Goal: Task Accomplishment & Management: Manage account settings

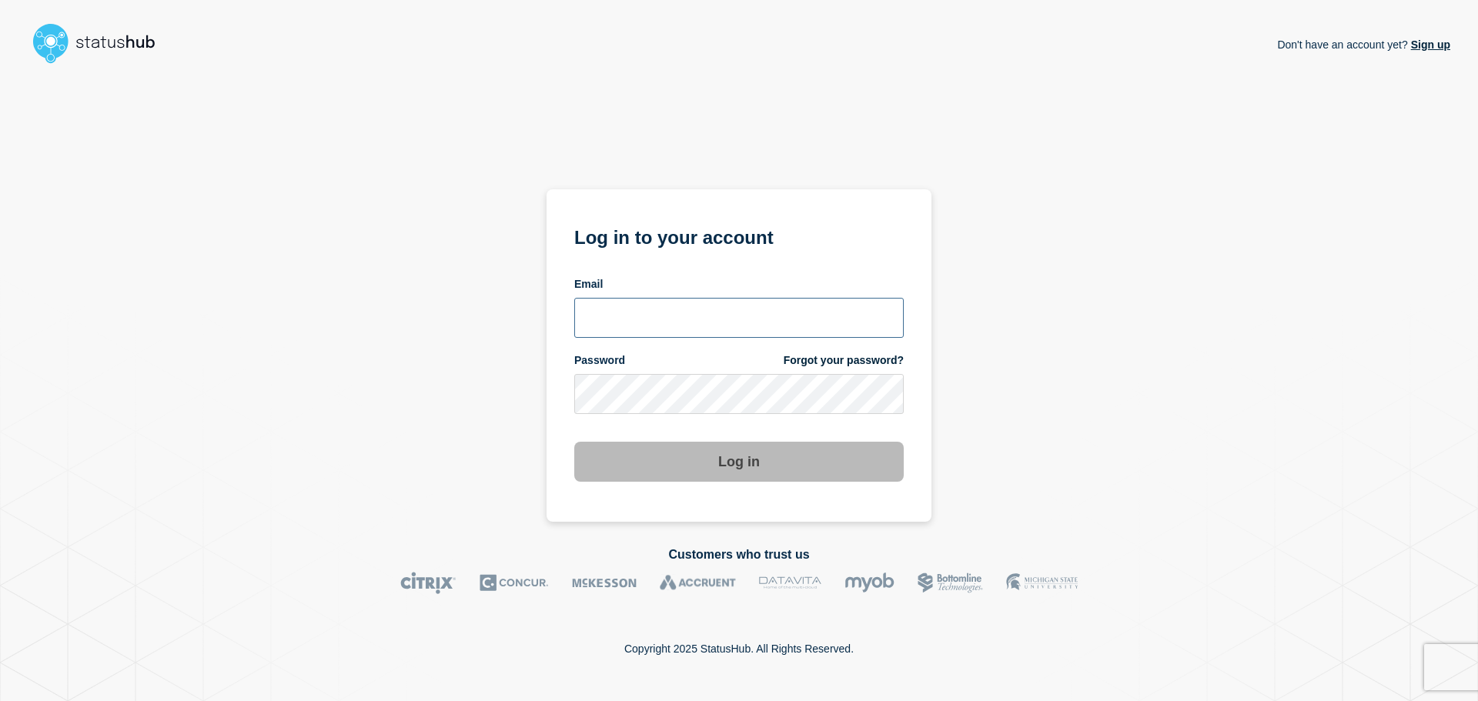
type input "[PERSON_NAME][EMAIL_ADDRESS][PERSON_NAME][DOMAIN_NAME]"
click at [711, 467] on button "Log in" at bounding box center [739, 462] width 330 height 40
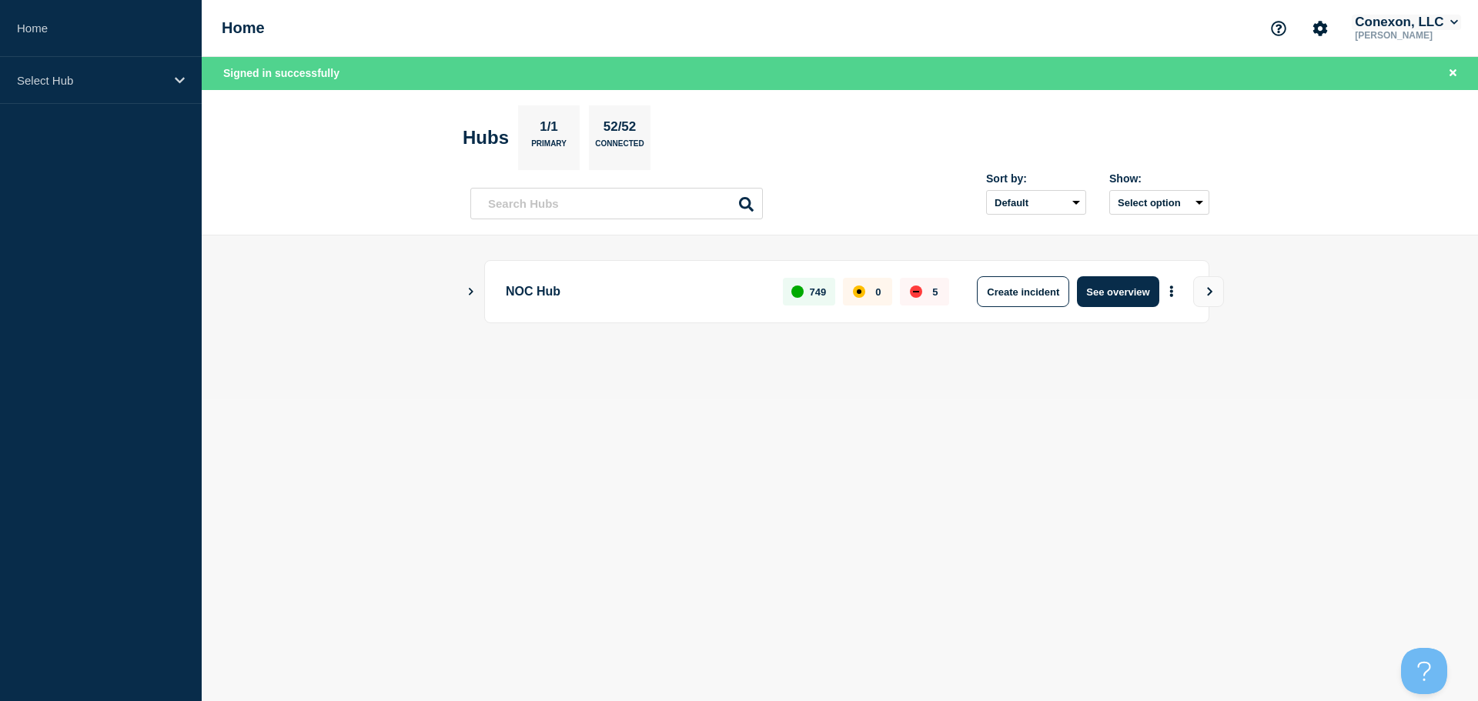
click at [1444, 26] on button "Conexon, LLC" at bounding box center [1406, 22] width 109 height 15
click at [1411, 147] on link "User settings" at bounding box center [1402, 146] width 68 height 13
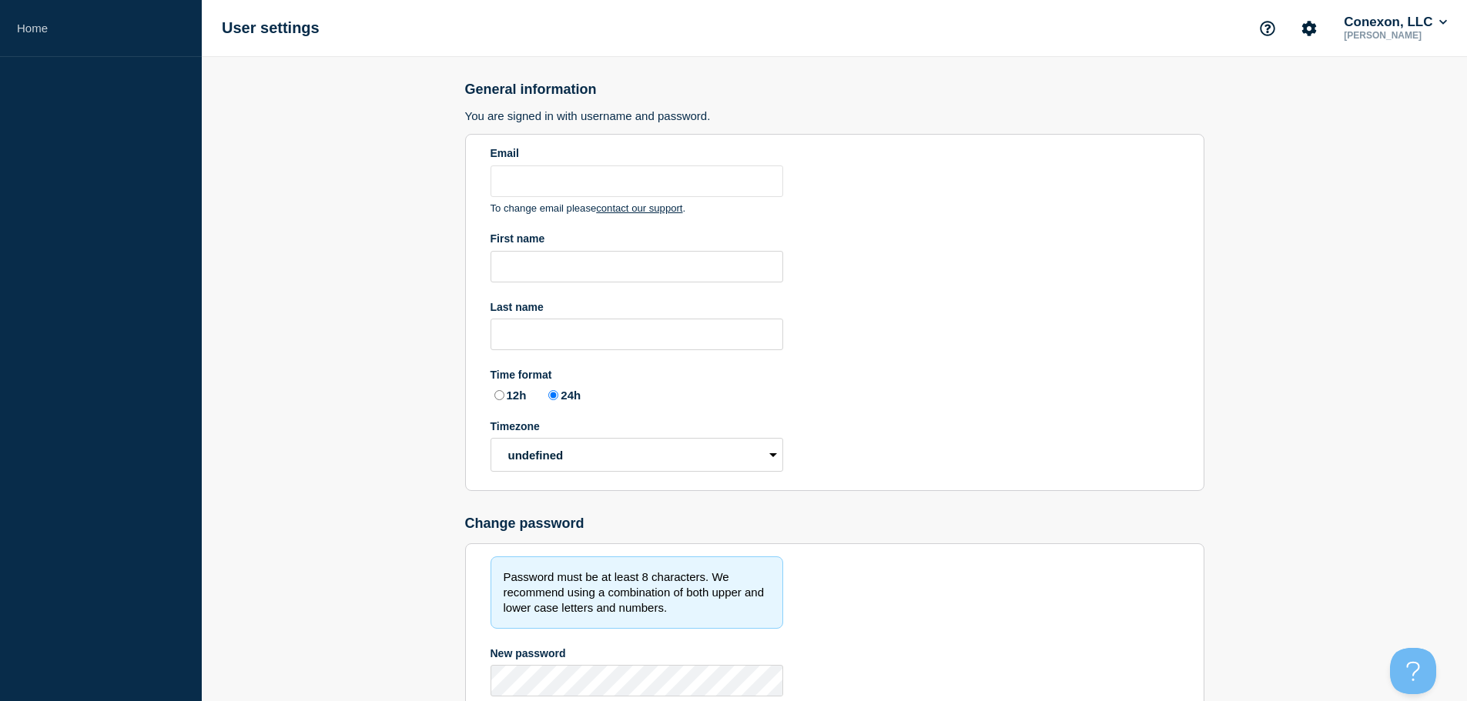
type input "[PERSON_NAME][EMAIL_ADDRESS][PERSON_NAME][DOMAIN_NAME]"
type input "[PERSON_NAME]"
radio input "true"
select select "hub"
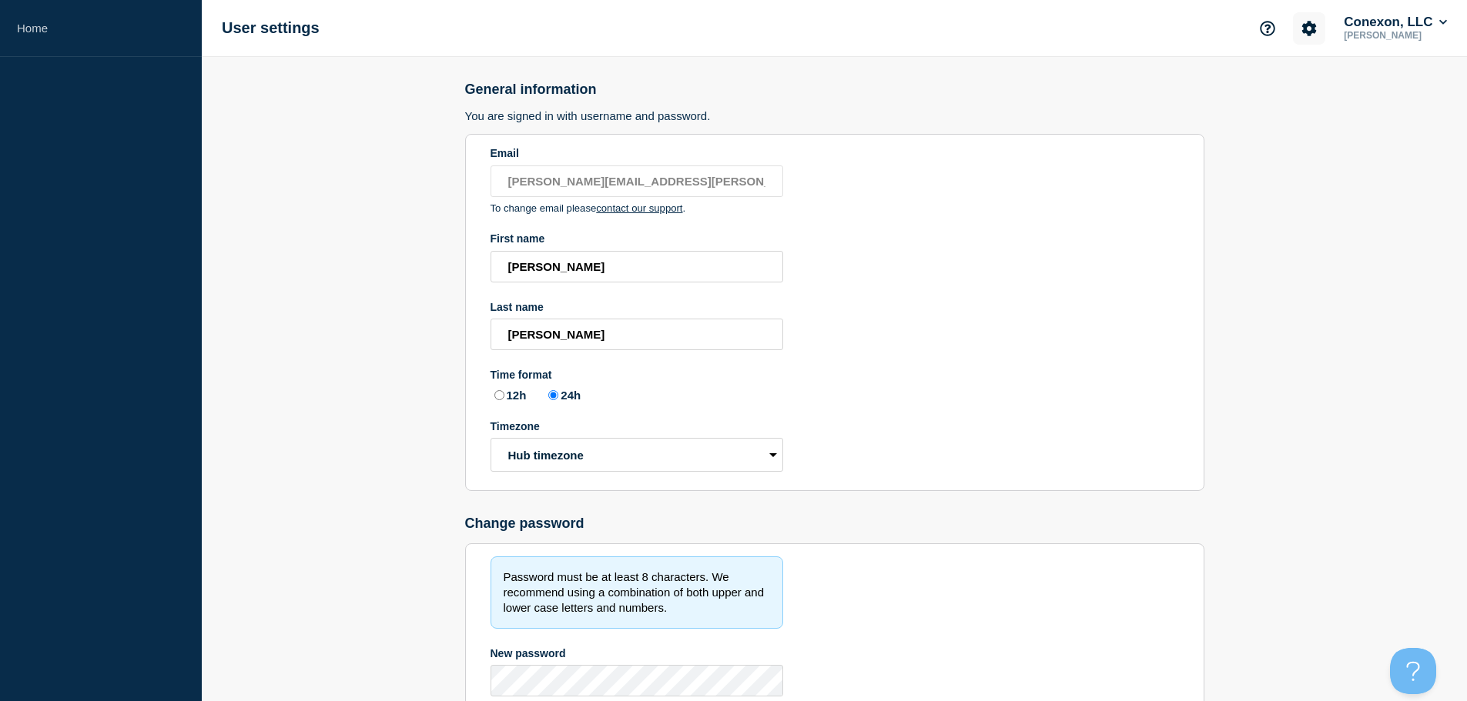
click at [1301, 22] on icon "Account settings" at bounding box center [1308, 28] width 15 height 15
click at [1306, 96] on link "Team Members" at bounding box center [1309, 91] width 79 height 13
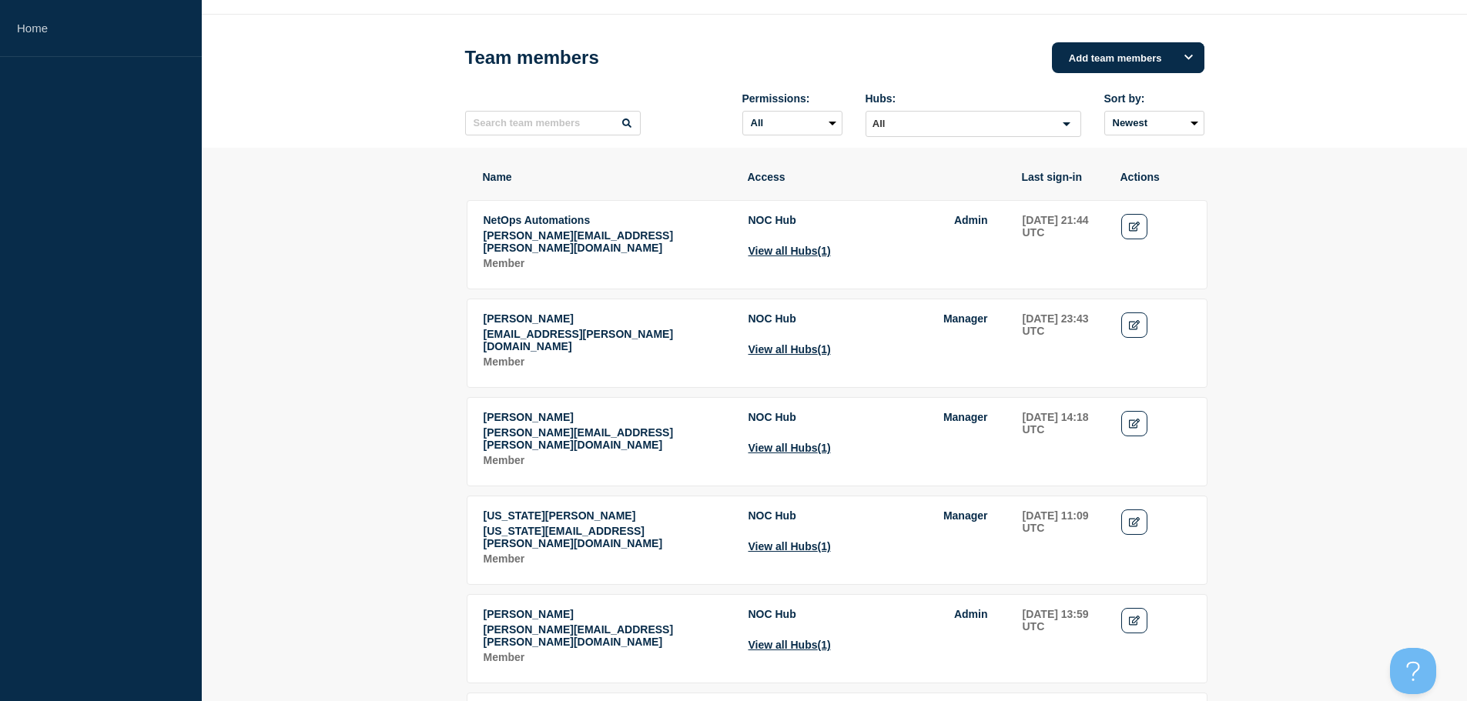
scroll to position [77, 0]
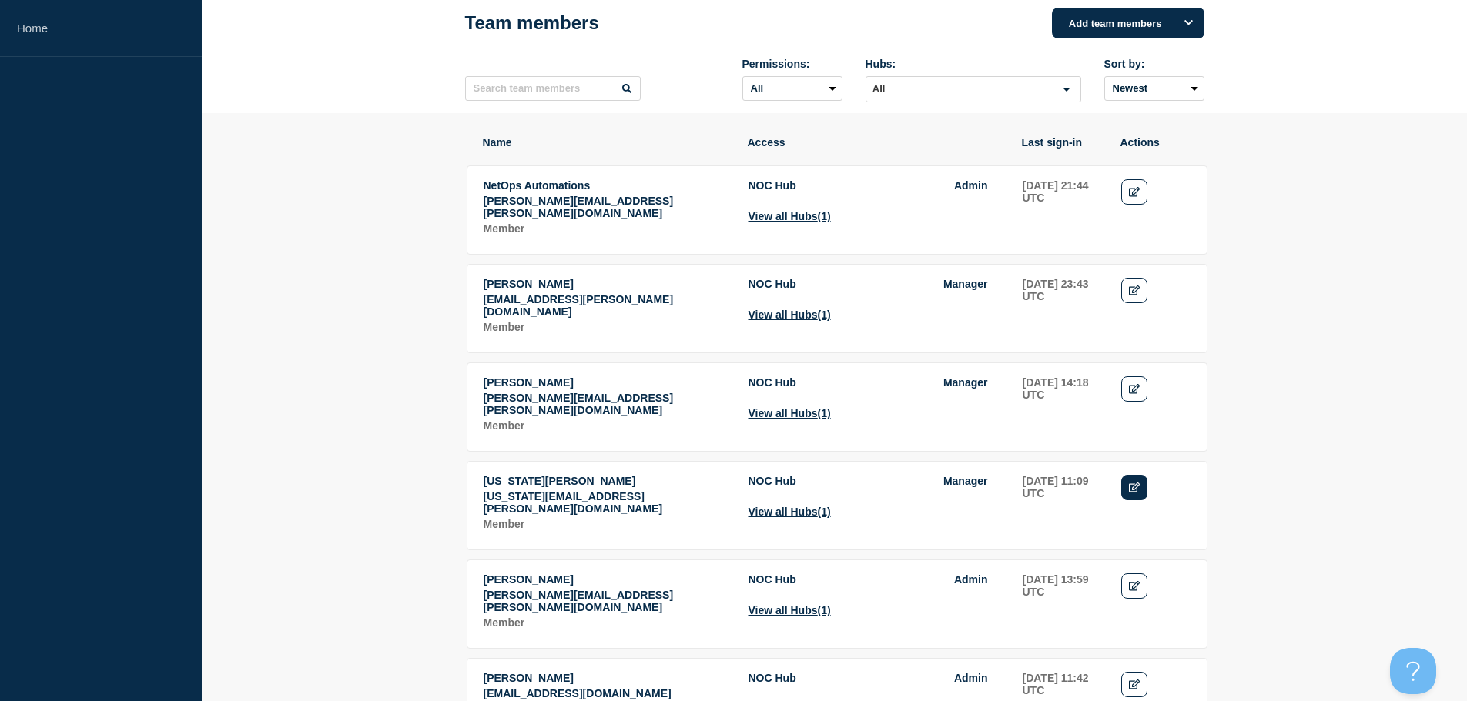
click at [1130, 482] on link "Edit" at bounding box center [1134, 487] width 27 height 25
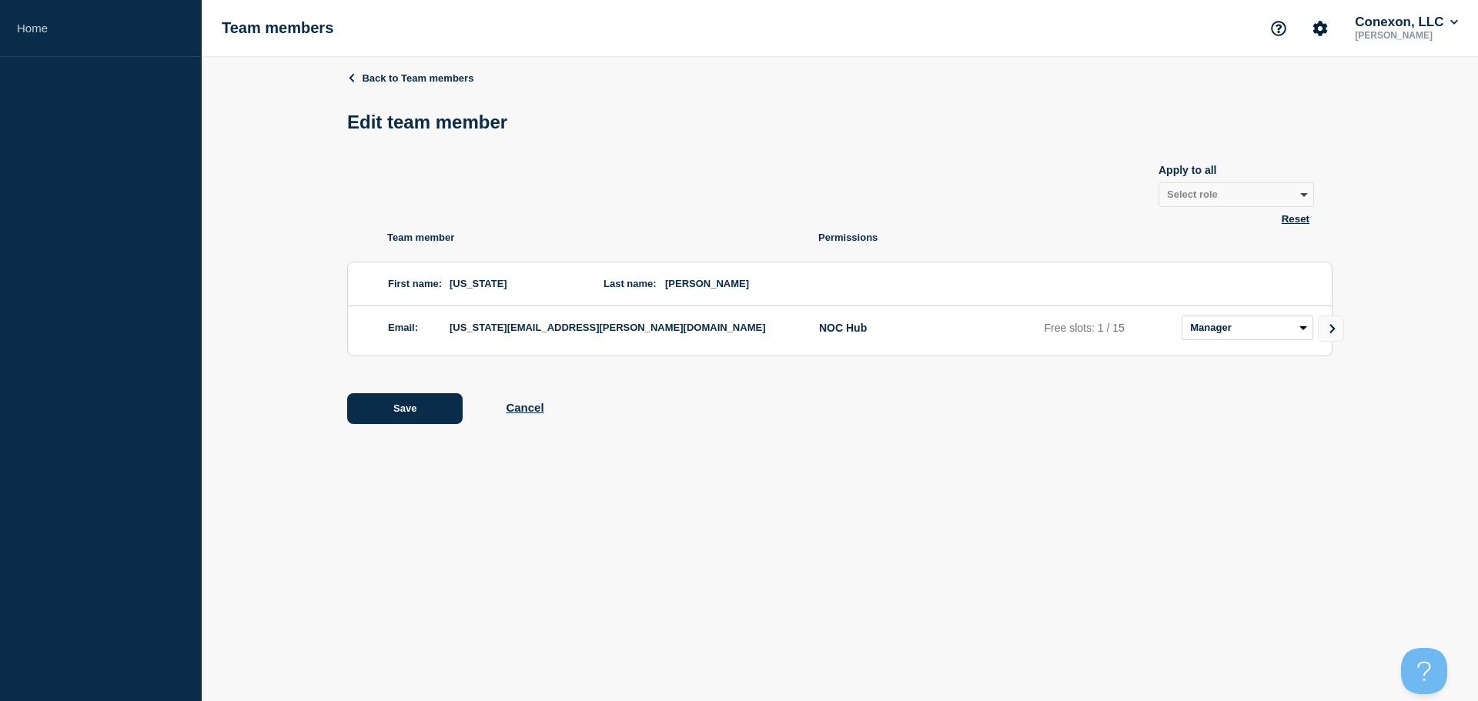
click at [561, 336] on span "[US_STATE][EMAIL_ADDRESS][PERSON_NAME][DOMAIN_NAME]" at bounding box center [619, 328] width 339 height 25
click at [561, 332] on span "[US_STATE][EMAIL_ADDRESS][PERSON_NAME][DOMAIN_NAME]" at bounding box center [619, 328] width 339 height 25
click at [387, 229] on div "Back to Team members Edit team member Apply to all Select role Admin Manager Ed…" at bounding box center [840, 259] width 986 height 404
click at [1301, 223] on button "Reset" at bounding box center [1295, 219] width 37 height 13
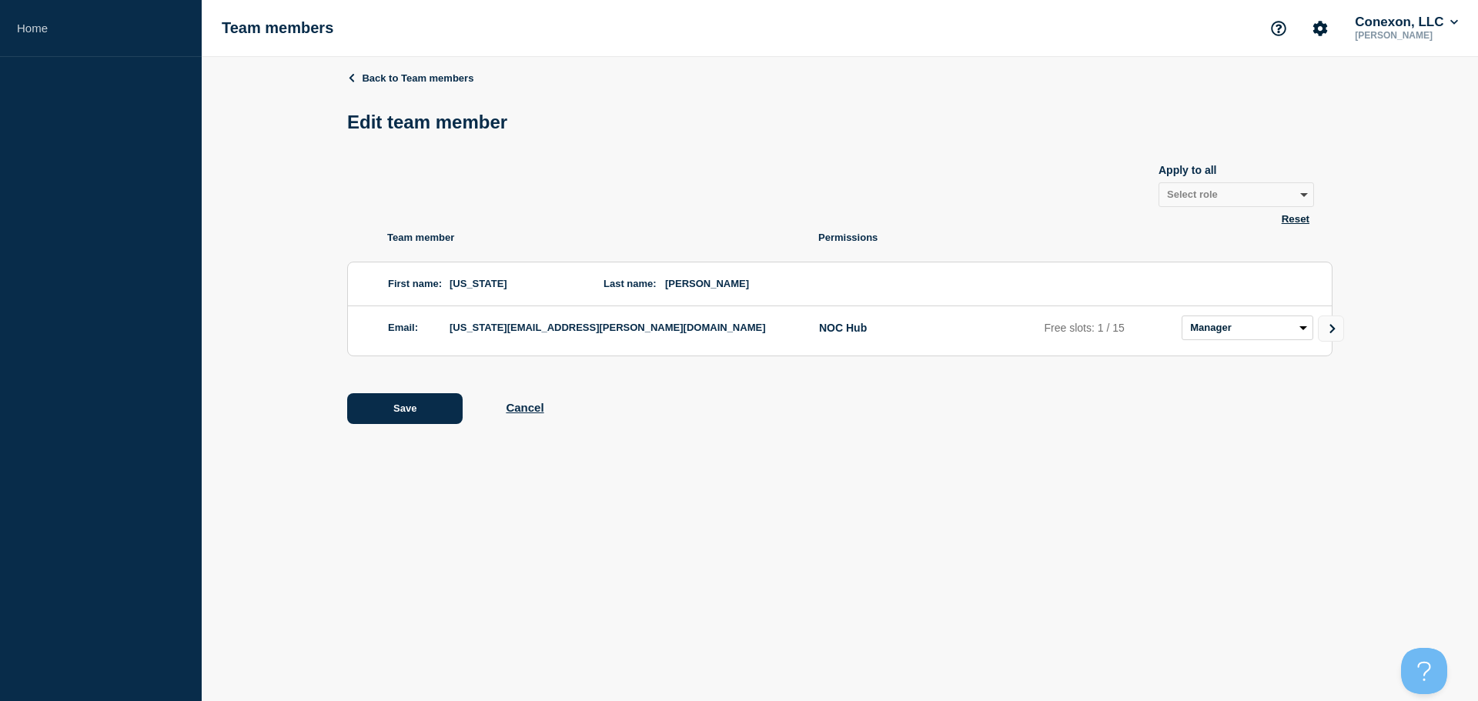
select select "3"
click at [361, 79] on link "Back to Team members" at bounding box center [410, 78] width 126 height 12
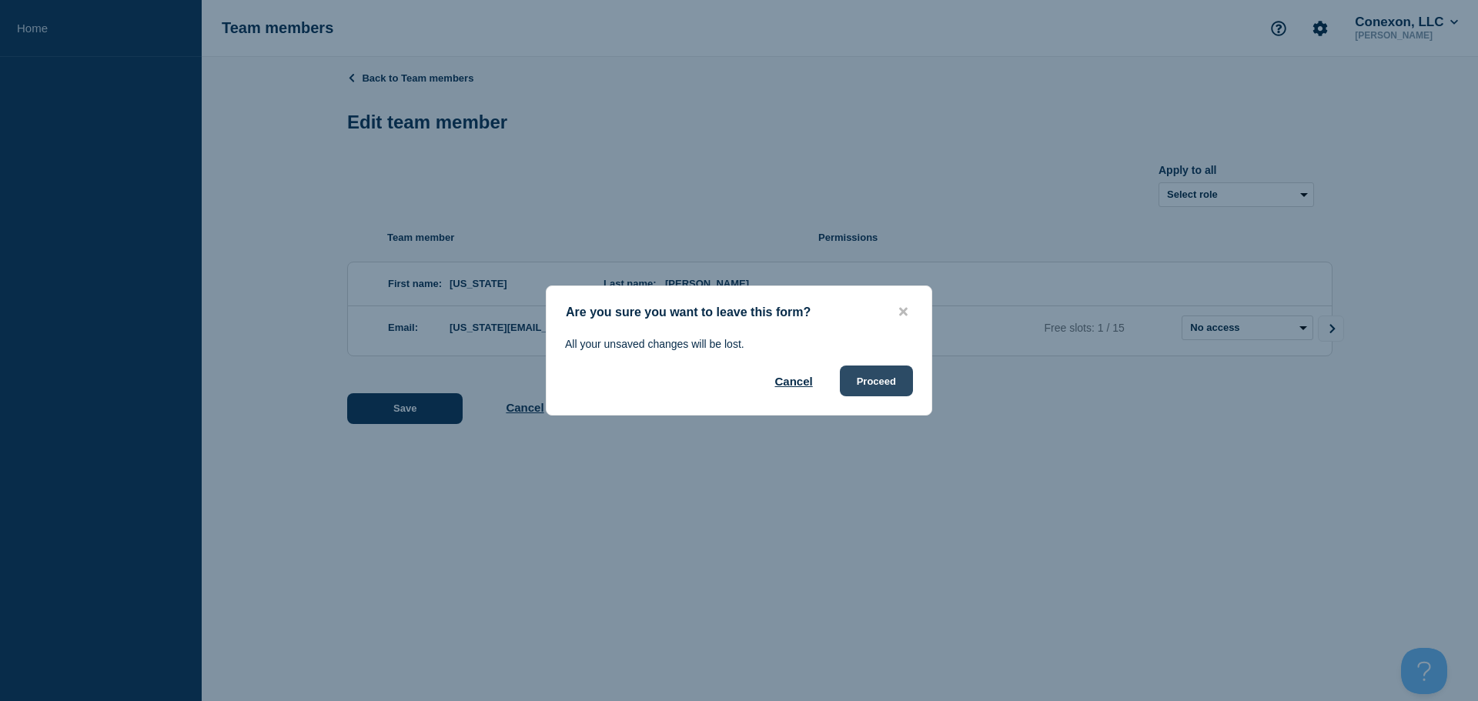
click at [877, 389] on button "Proceed" at bounding box center [876, 381] width 73 height 31
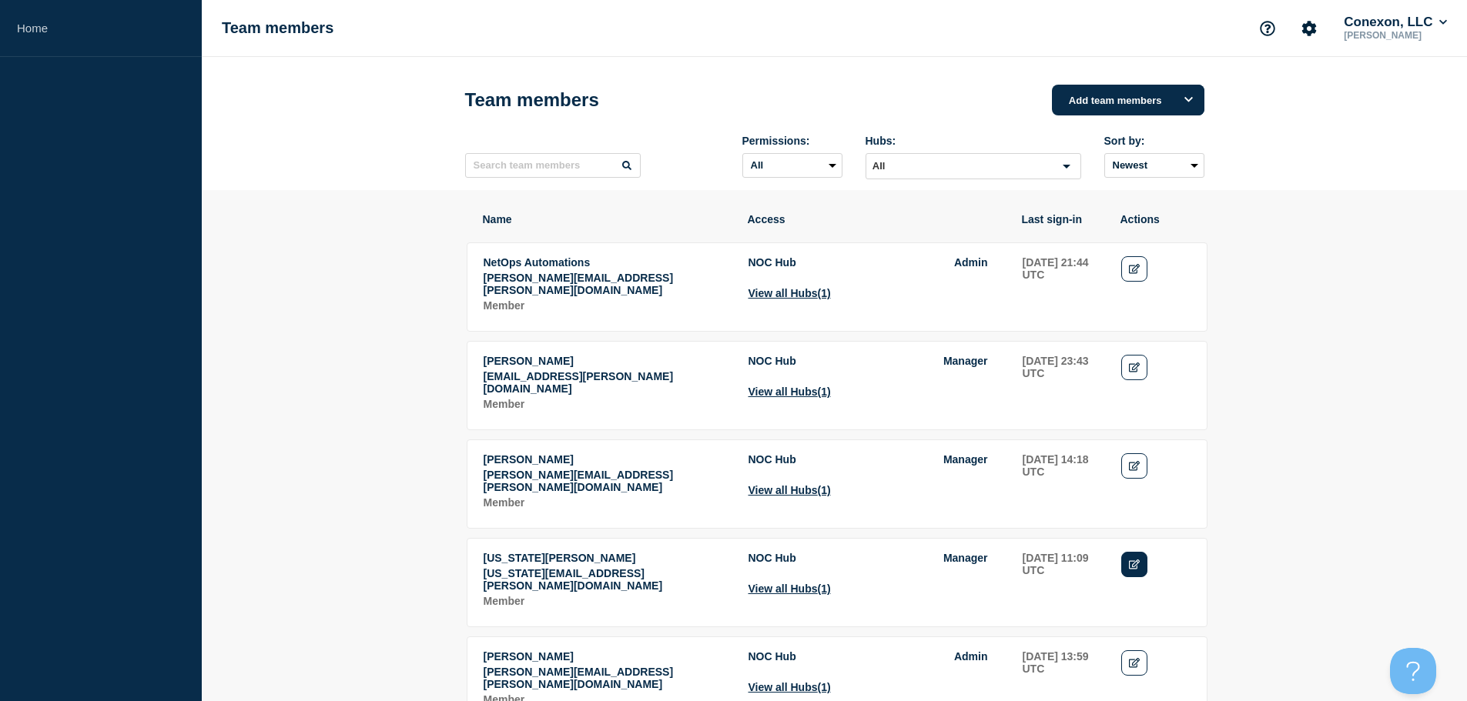
click at [1131, 558] on link "Edit" at bounding box center [1134, 564] width 27 height 25
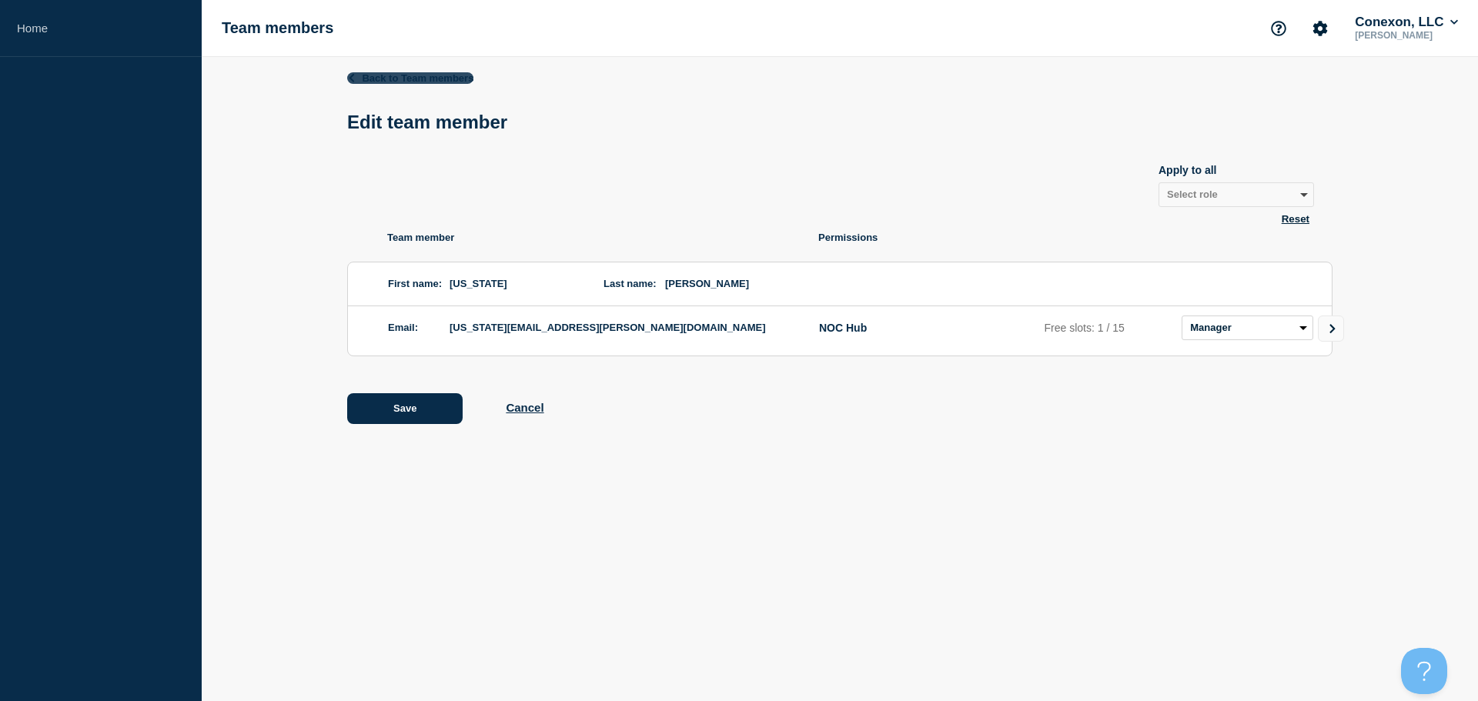
click at [356, 76] on icon at bounding box center [351, 77] width 10 height 8
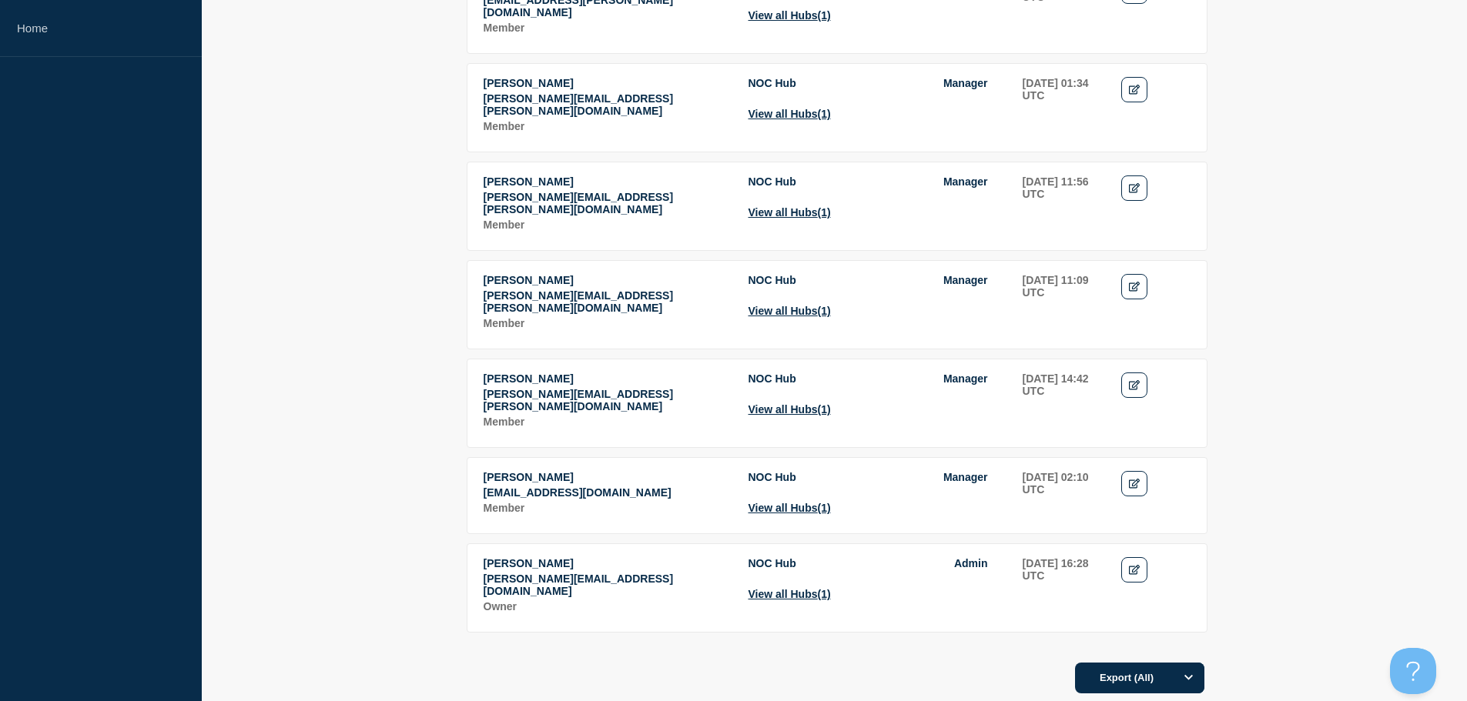
scroll to position [1078, 0]
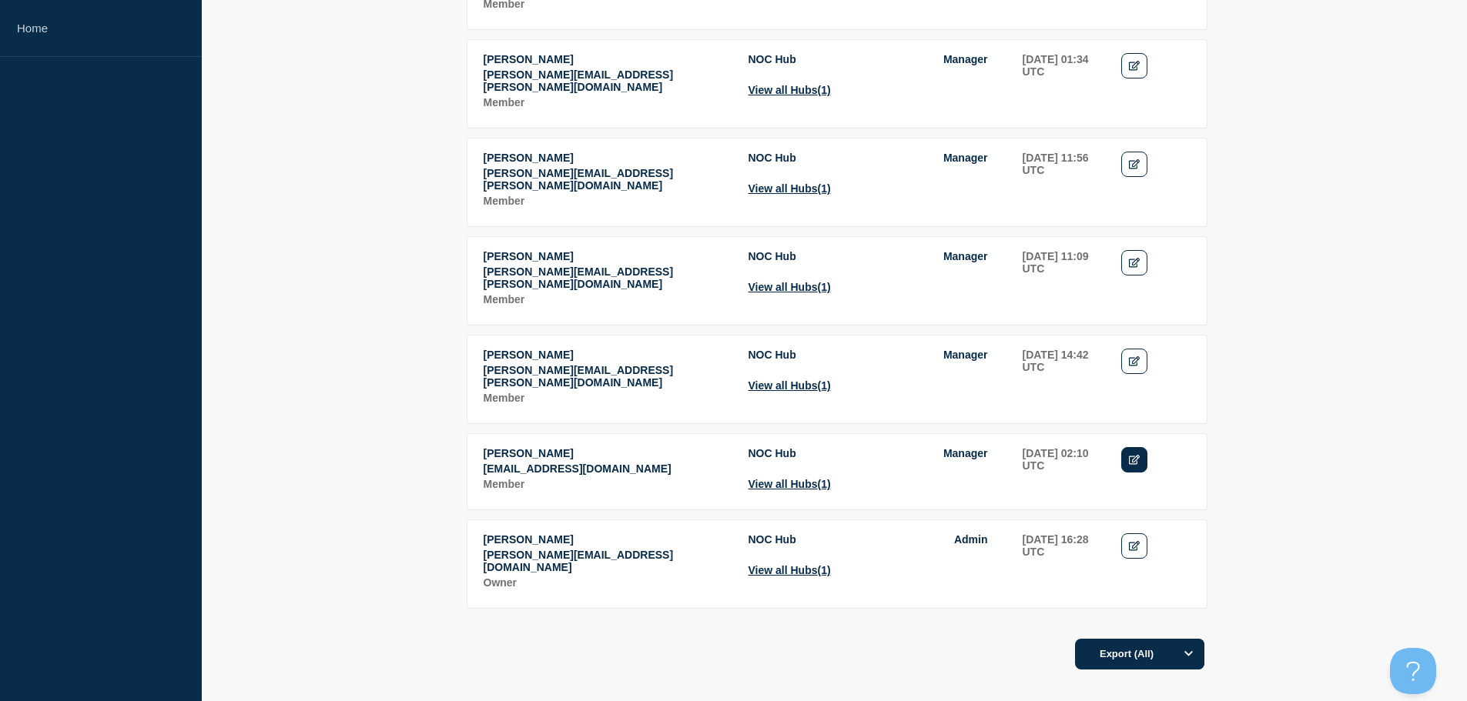
click at [1129, 455] on icon "Edit" at bounding box center [1135, 460] width 12 height 10
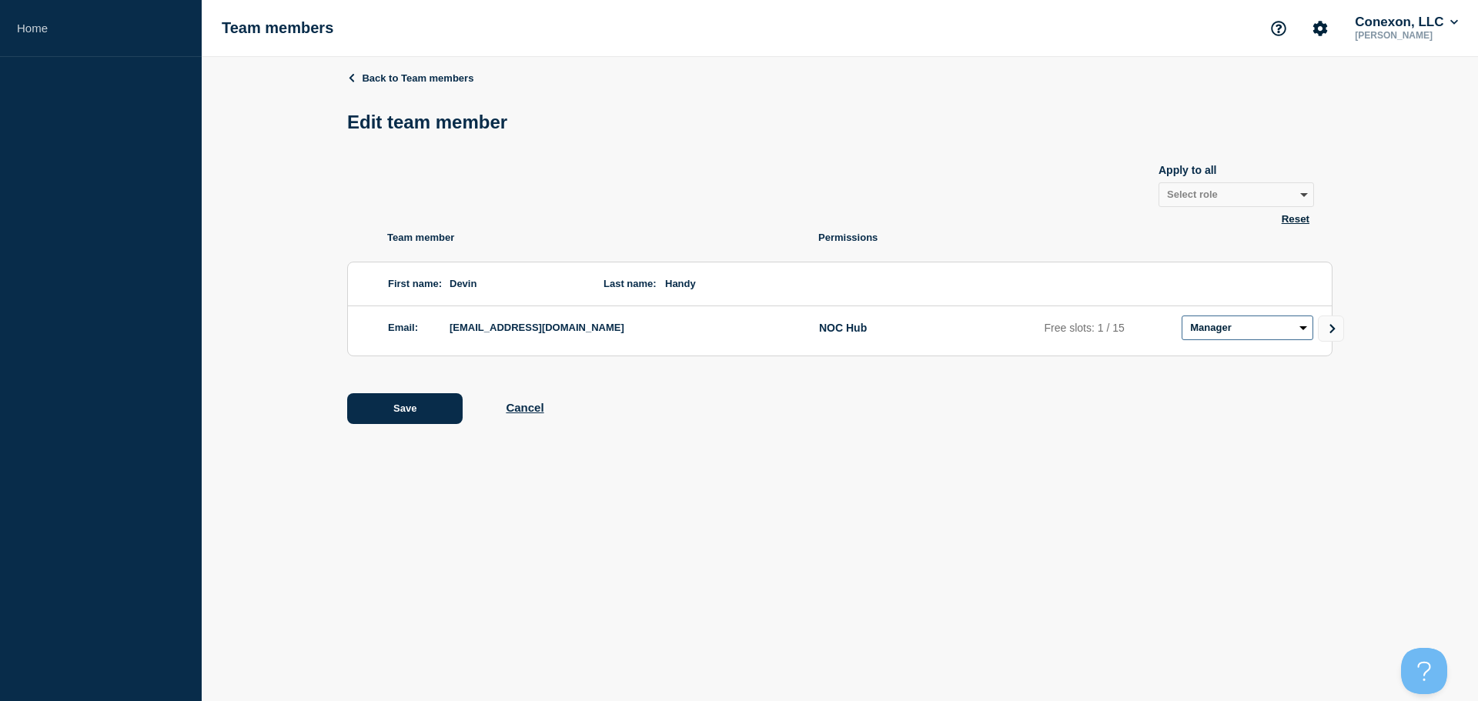
click at [1307, 332] on select "Admin Manager Editor No access" at bounding box center [1248, 328] width 132 height 25
click at [369, 78] on link "Back to Team members" at bounding box center [410, 78] width 126 height 12
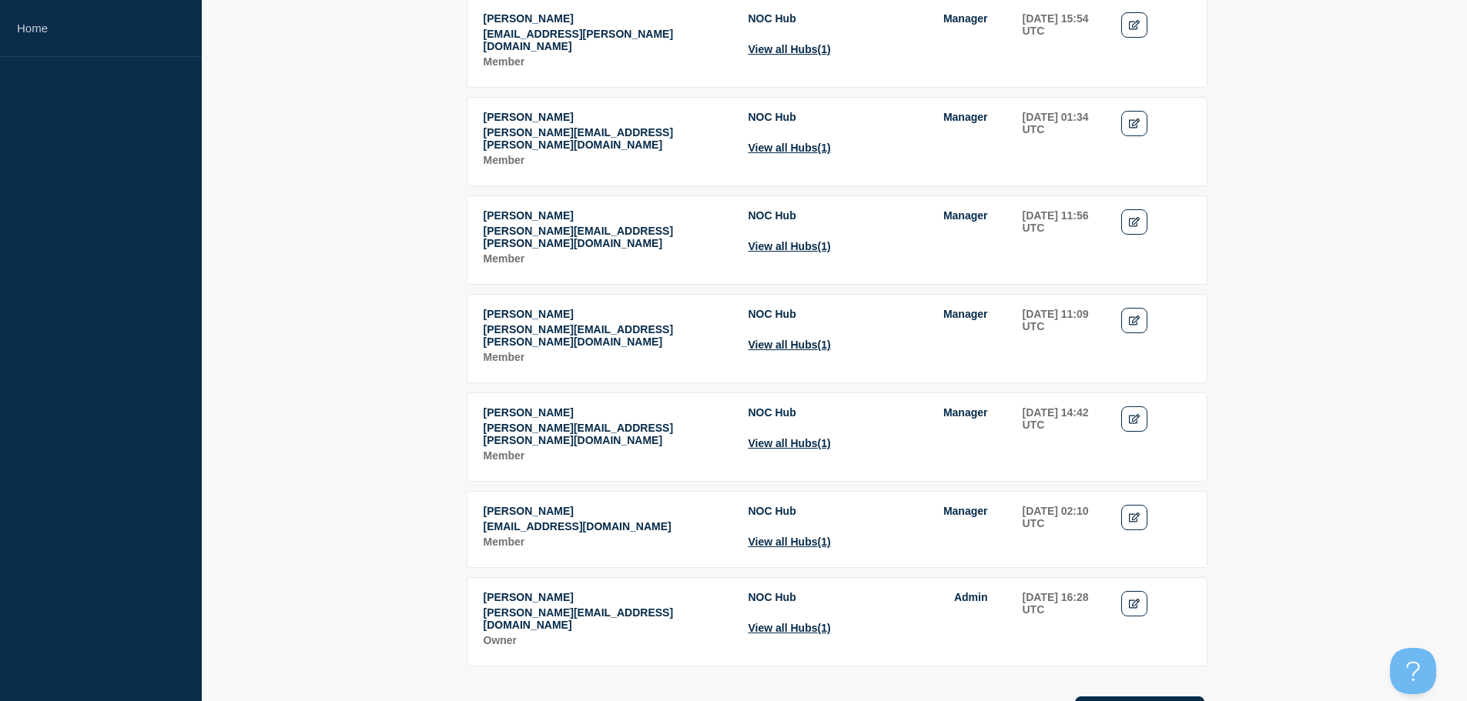
scroll to position [1126, 0]
